Goal: Task Accomplishment & Management: Manage account settings

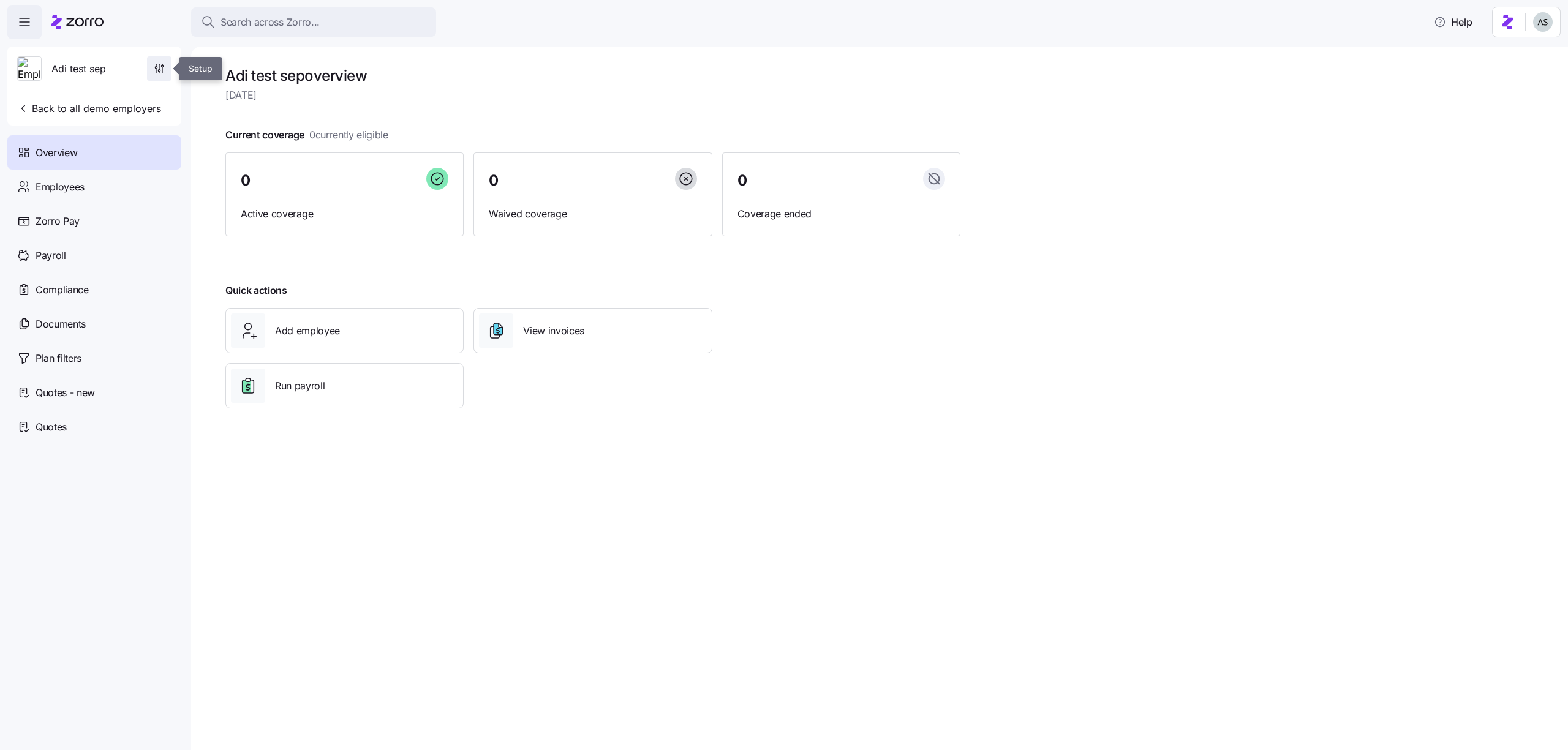
click at [166, 68] on span "button" at bounding box center [159, 68] width 23 height 23
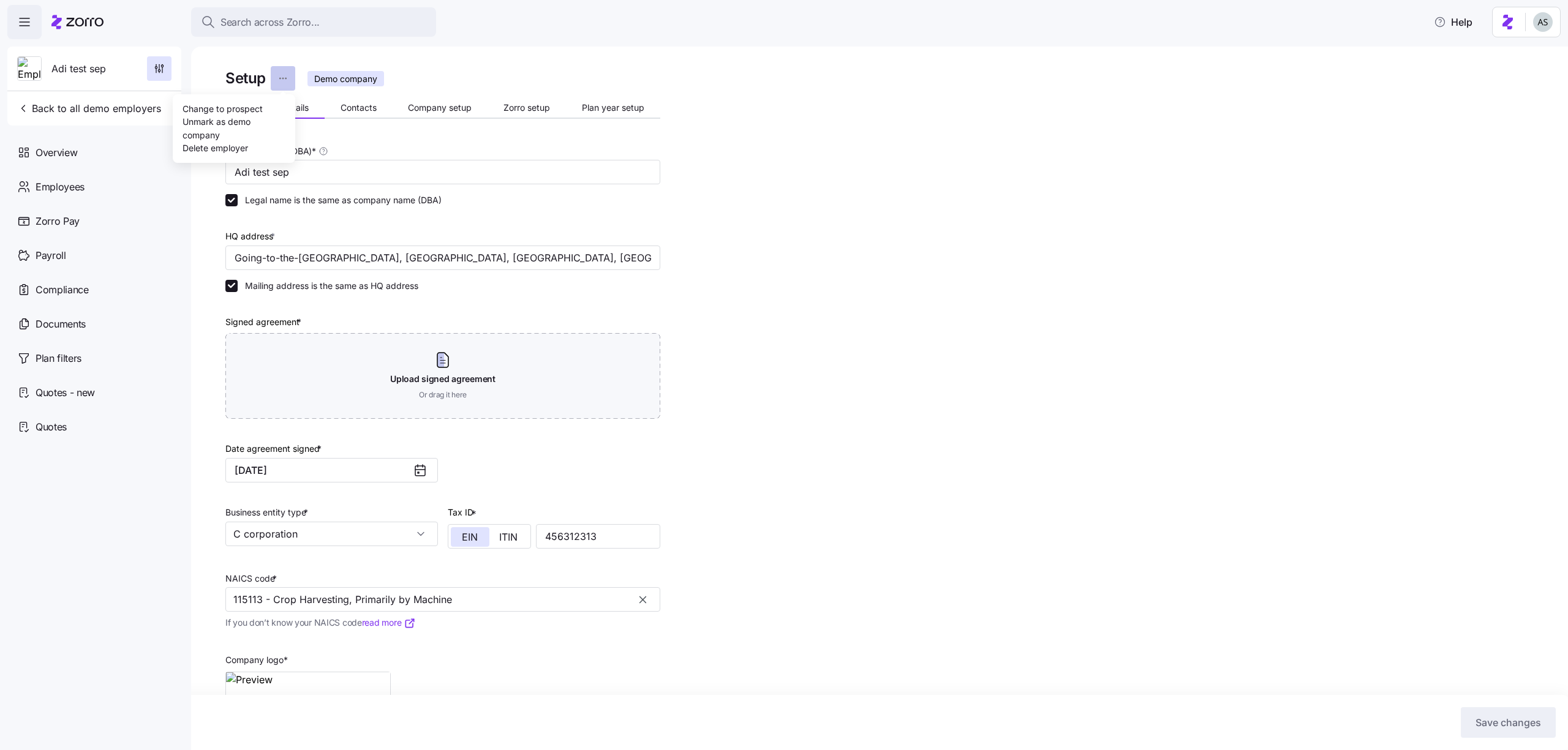
click at [282, 78] on html "Search across Zorro... Help Adi test sep Back to all demo employers Overview Em…" at bounding box center [784, 372] width 1568 height 743
click at [262, 145] on div "Delete employer" at bounding box center [234, 147] width 113 height 19
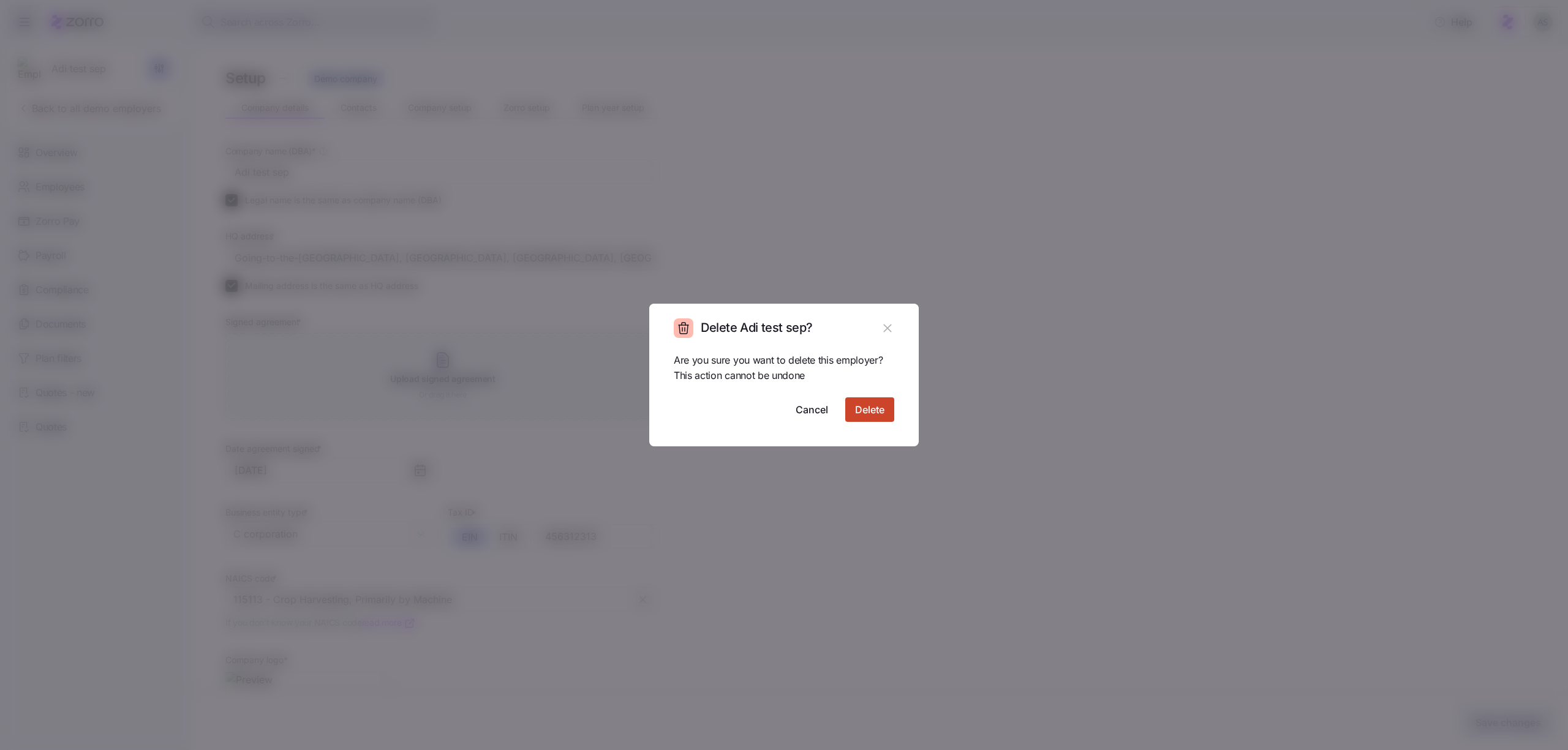
click at [877, 399] on button "Delete" at bounding box center [869, 410] width 49 height 25
